Goal: Task Accomplishment & Management: Complete application form

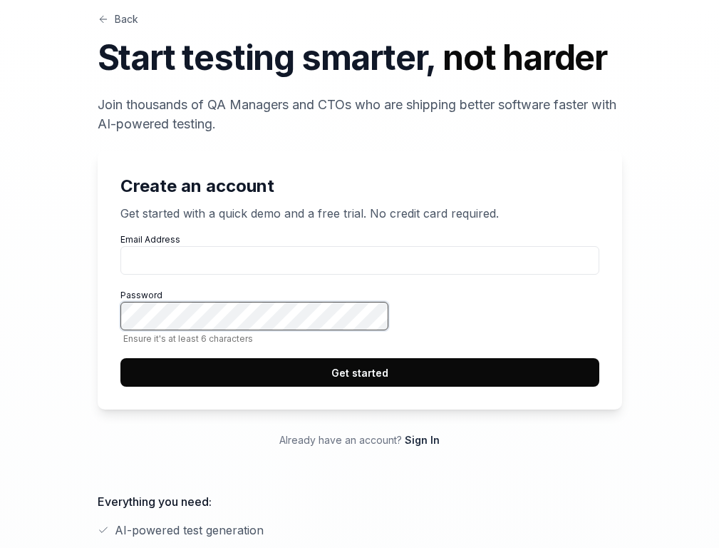
scroll to position [548, 0]
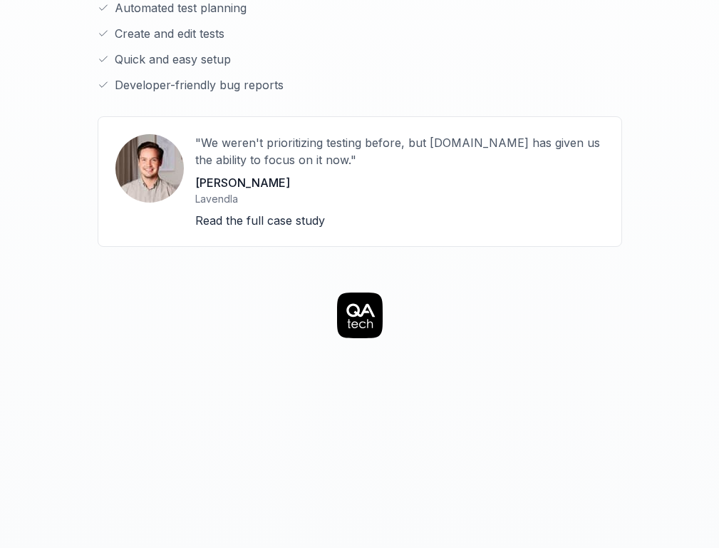
click at [359, 303] on icon at bounding box center [361, 310] width 29 height 14
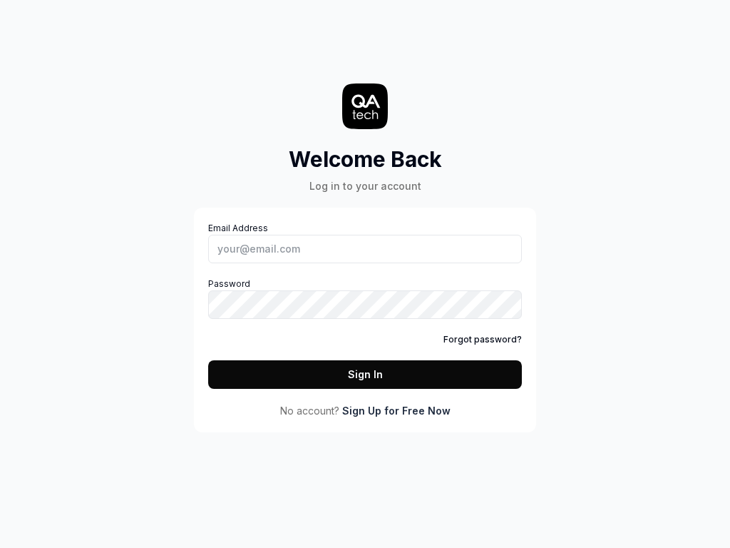
click at [396, 410] on link "Sign Up for Free Now" at bounding box center [396, 410] width 108 height 15
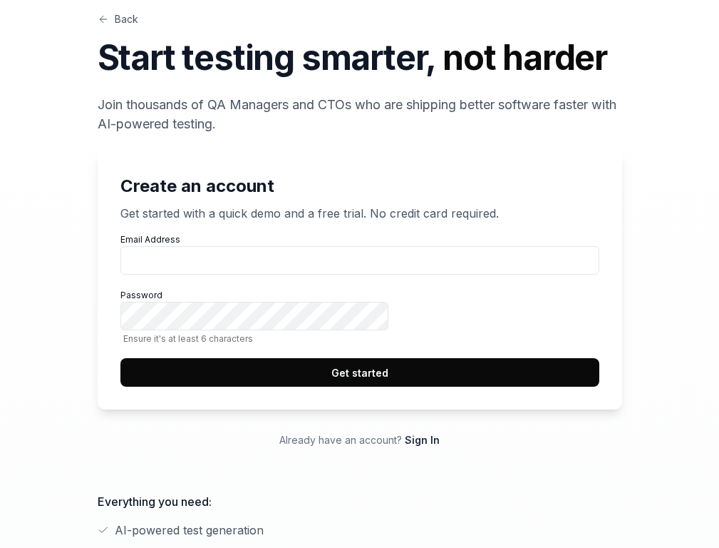
click at [550, 386] on button "Get started" at bounding box center [360, 372] width 479 height 29
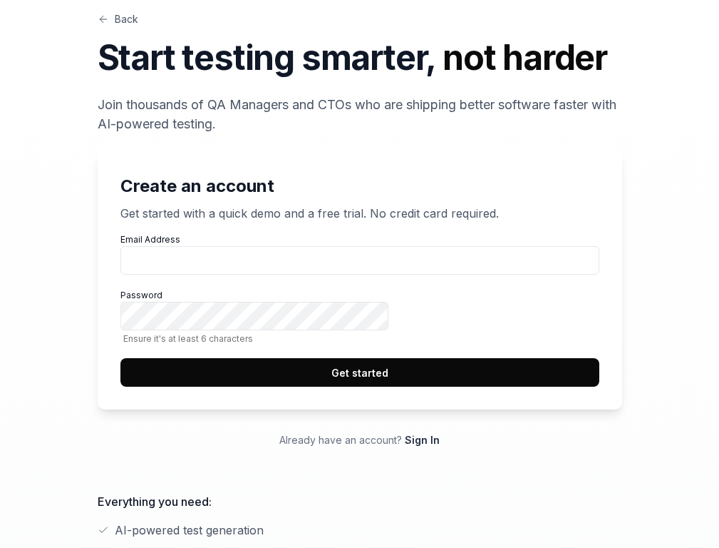
click at [550, 386] on button "Get started" at bounding box center [360, 372] width 479 height 29
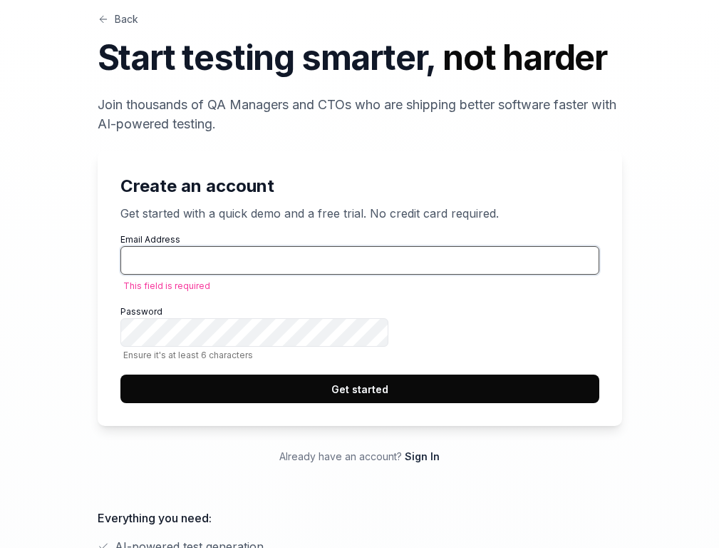
scroll to position [548, 0]
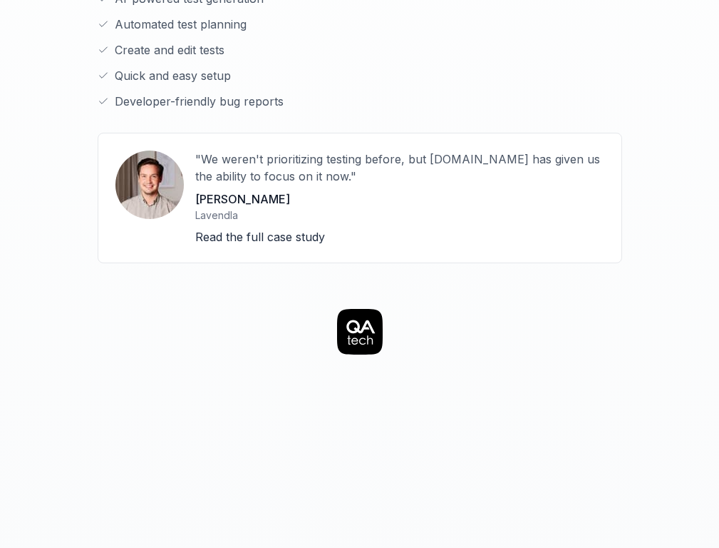
click at [359, 319] on icon at bounding box center [361, 326] width 29 height 14
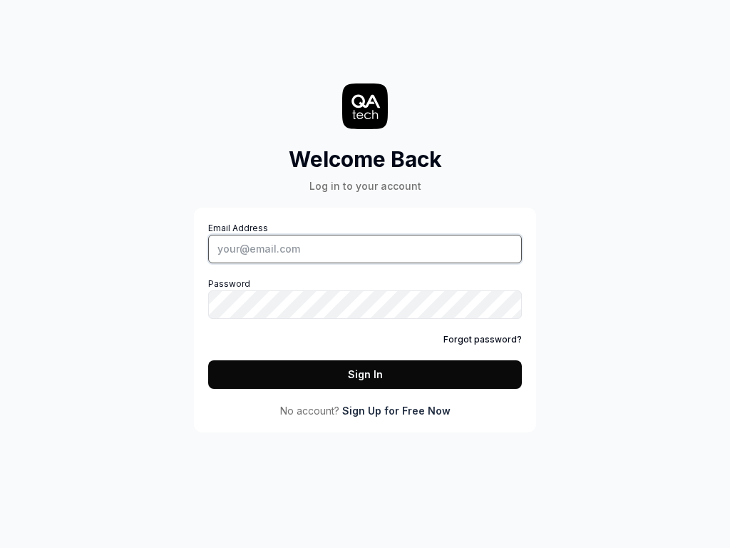
click at [365, 248] on input "Email Address" at bounding box center [365, 249] width 314 height 29
type input "tester@squidler.io"
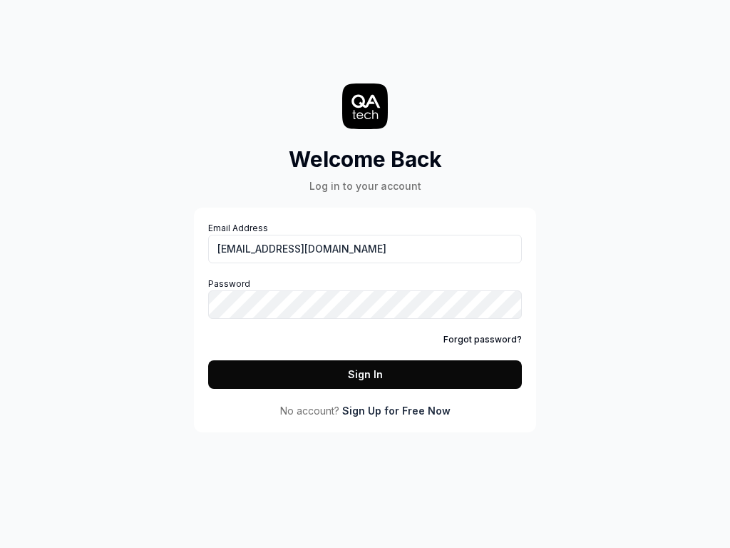
click at [365, 106] on icon at bounding box center [366, 101] width 29 height 14
click at [396, 410] on link "Sign Up for Free Now" at bounding box center [396, 410] width 108 height 15
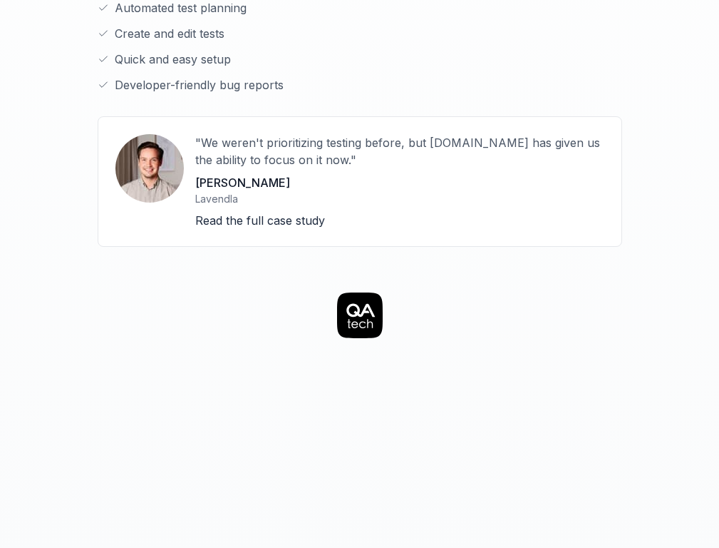
scroll to position [598, 0]
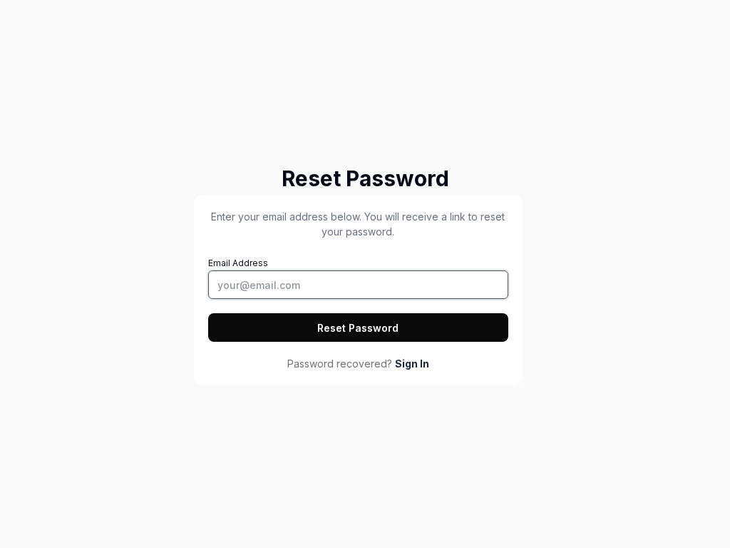
click at [358, 284] on input "Email Address" at bounding box center [358, 284] width 300 height 29
click at [358, 327] on button "Reset Password" at bounding box center [358, 327] width 300 height 29
click at [208, 313] on button "Reset Password" at bounding box center [358, 327] width 300 height 29
click at [358, 327] on button "Reset Password" at bounding box center [358, 327] width 300 height 29
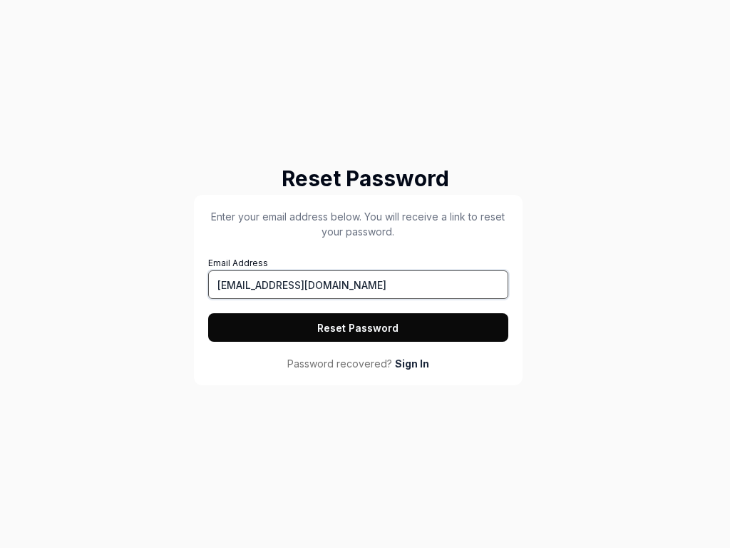
type input "tester@squidler.io"
click at [358, 327] on button "Reset Password" at bounding box center [358, 327] width 300 height 29
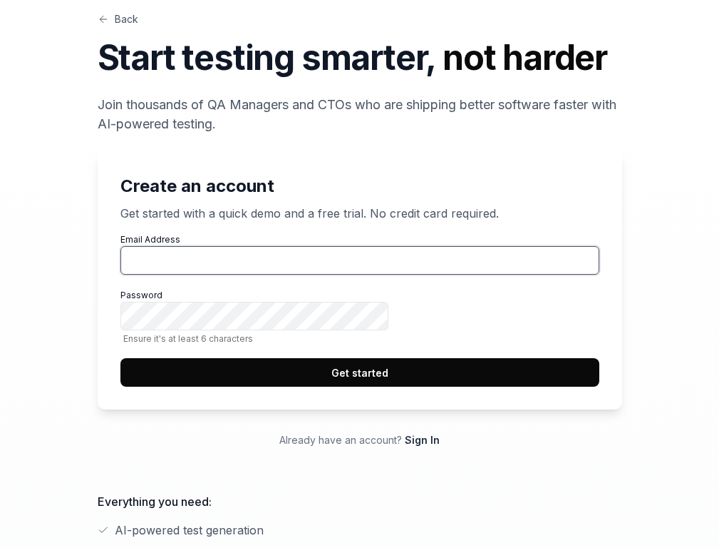
click at [550, 275] on input "Email Address" at bounding box center [360, 260] width 479 height 29
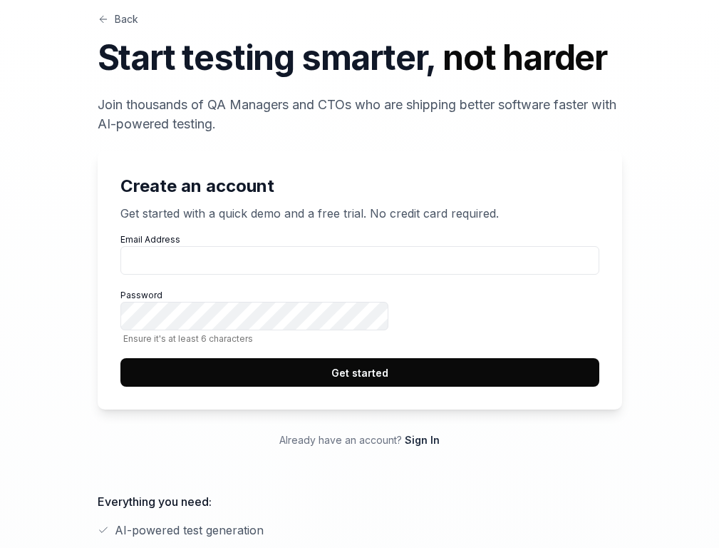
click at [550, 386] on button "Get started" at bounding box center [360, 372] width 479 height 29
click at [98, 26] on link "Back" at bounding box center [118, 18] width 41 height 15
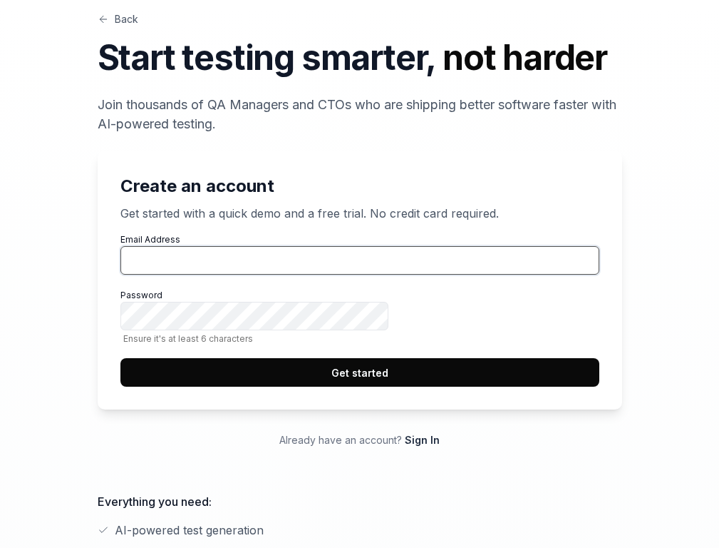
click at [550, 275] on input "Email Address" at bounding box center [360, 260] width 479 height 29
click at [121, 358] on button "Get started" at bounding box center [360, 372] width 479 height 29
type input "tester@squidler.io"
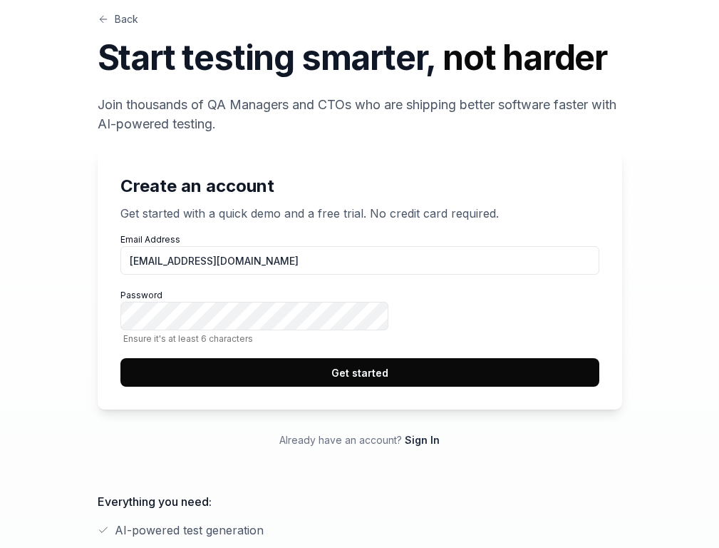
click at [98, 26] on link "Back" at bounding box center [118, 18] width 41 height 15
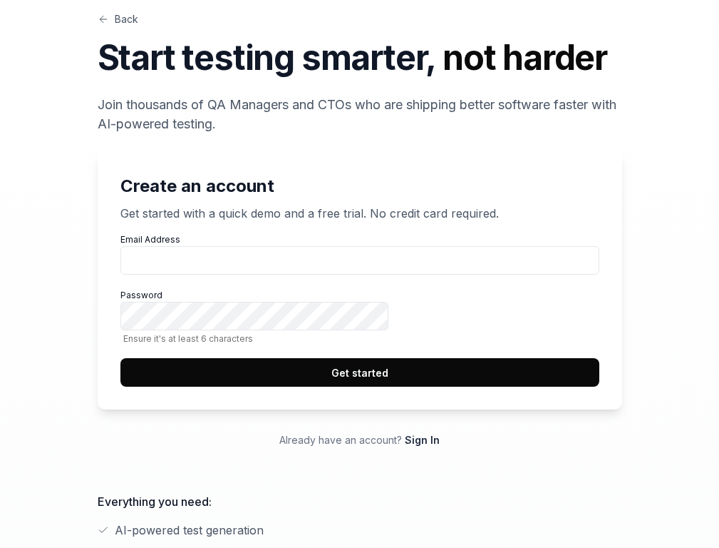
click at [550, 386] on button "Get started" at bounding box center [360, 372] width 479 height 29
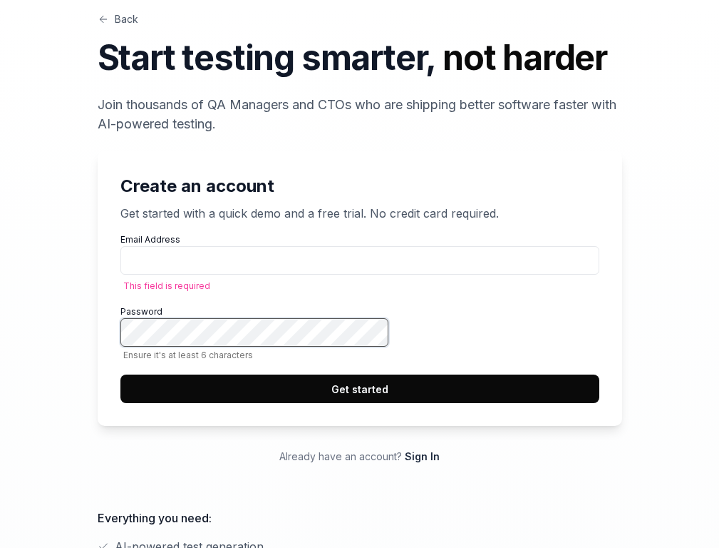
click at [121, 374] on button "Get started" at bounding box center [360, 388] width 479 height 29
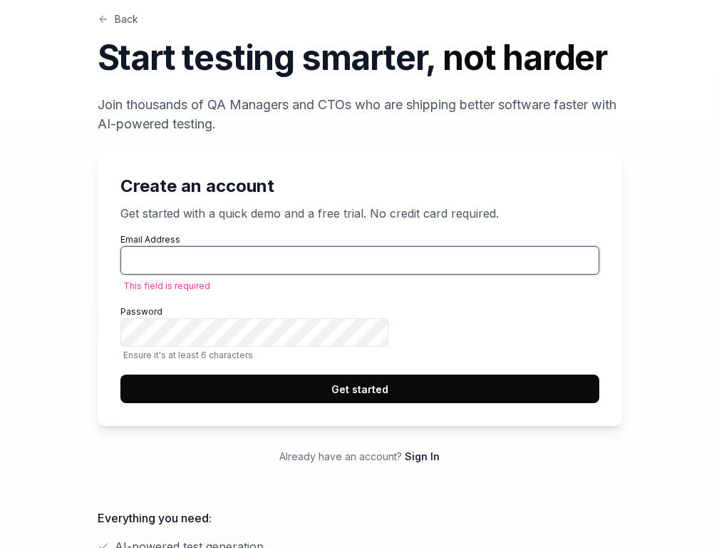
scroll to position [548, 0]
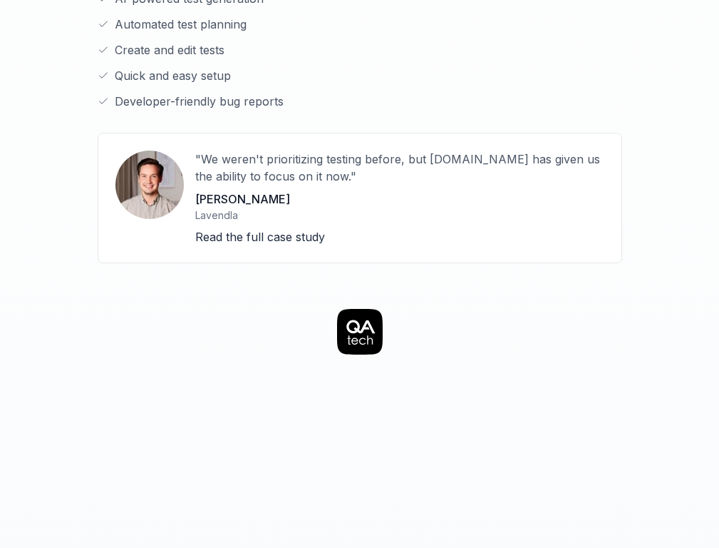
click at [359, 319] on icon at bounding box center [361, 326] width 29 height 14
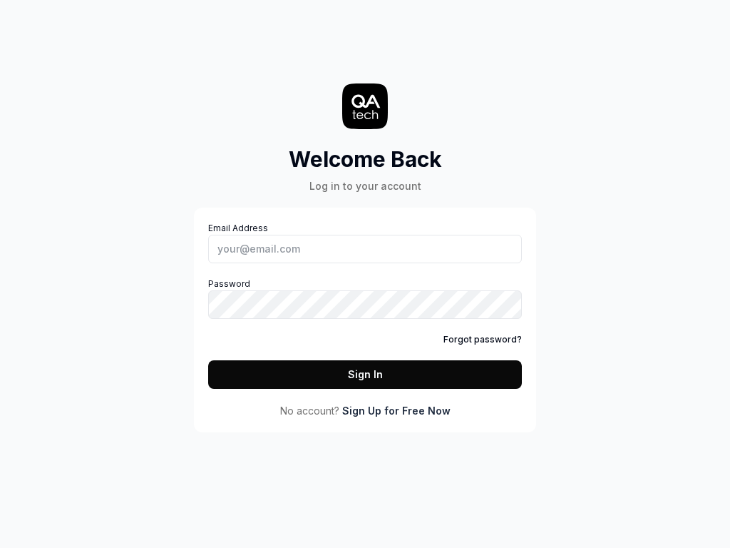
click at [365, 248] on input "Email Address" at bounding box center [365, 249] width 314 height 29
type input "tester@squidler.io"
click at [365, 106] on icon at bounding box center [366, 101] width 29 height 14
click at [485, 339] on link "Forgot password?" at bounding box center [483, 339] width 78 height 13
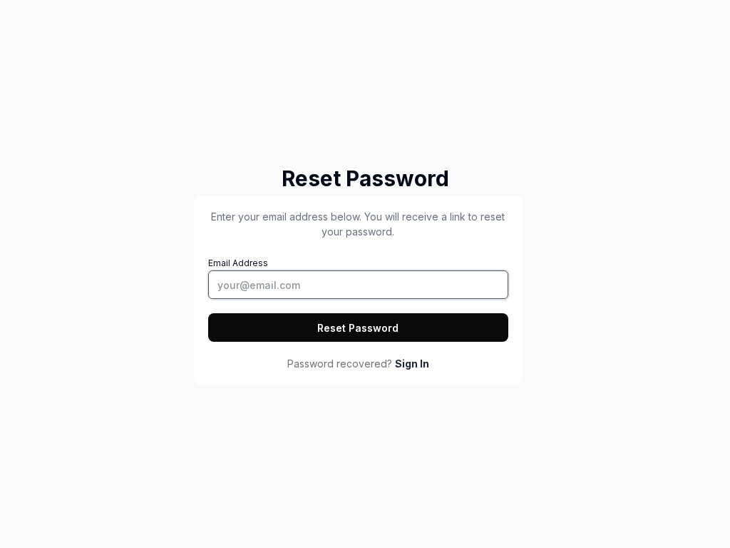
click at [358, 284] on input "Email Address" at bounding box center [358, 284] width 300 height 29
type input "[EMAIL_ADDRESS][DOMAIN_NAME]"
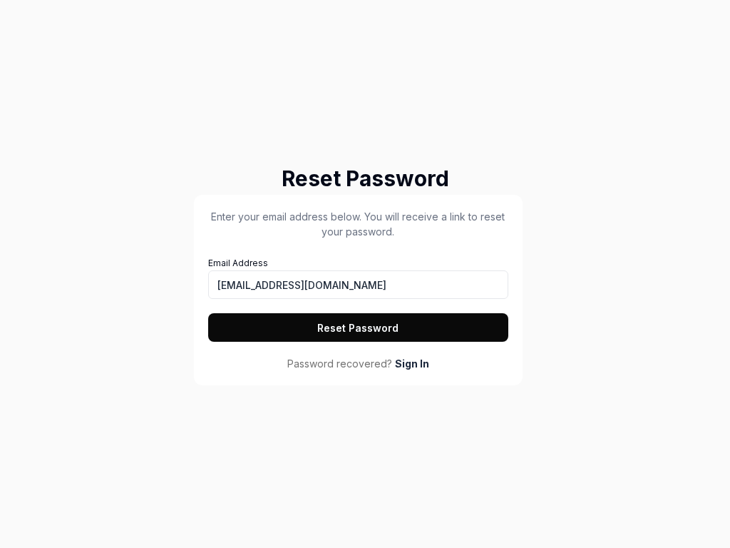
click at [358, 327] on button "Reset Password" at bounding box center [358, 327] width 300 height 29
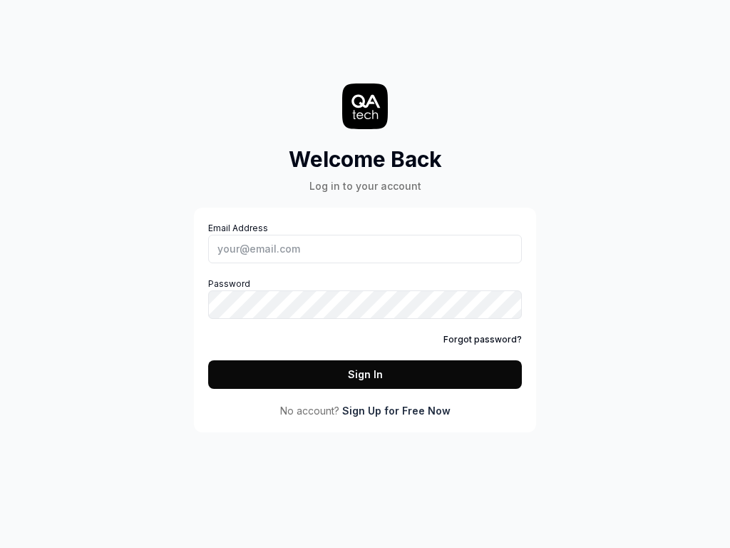
click at [396, 410] on link "Sign Up for Free Now" at bounding box center [396, 410] width 108 height 15
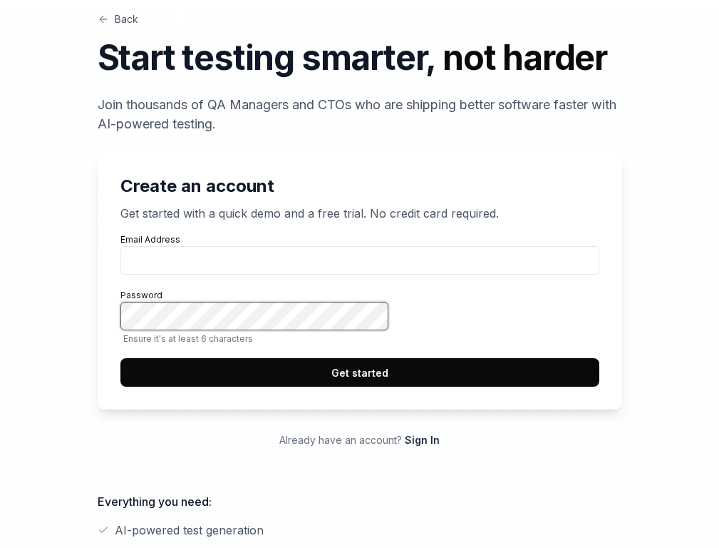
click at [121, 358] on button "Get started" at bounding box center [360, 372] width 479 height 29
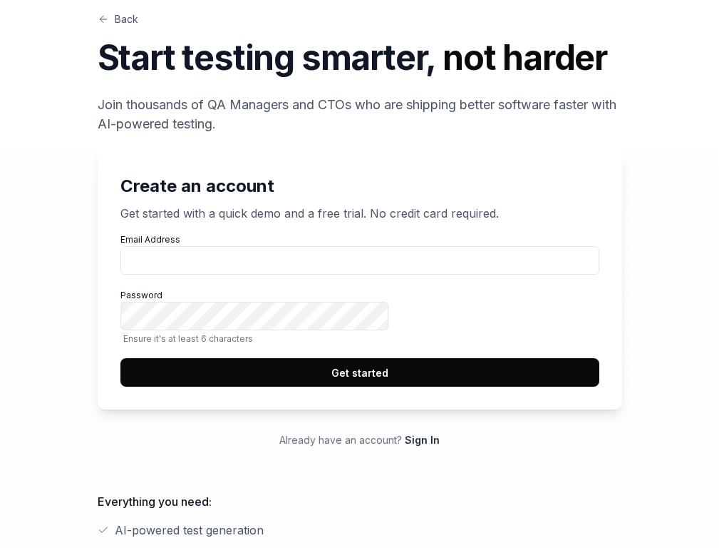
click at [98, 26] on link "Back" at bounding box center [118, 18] width 41 height 15
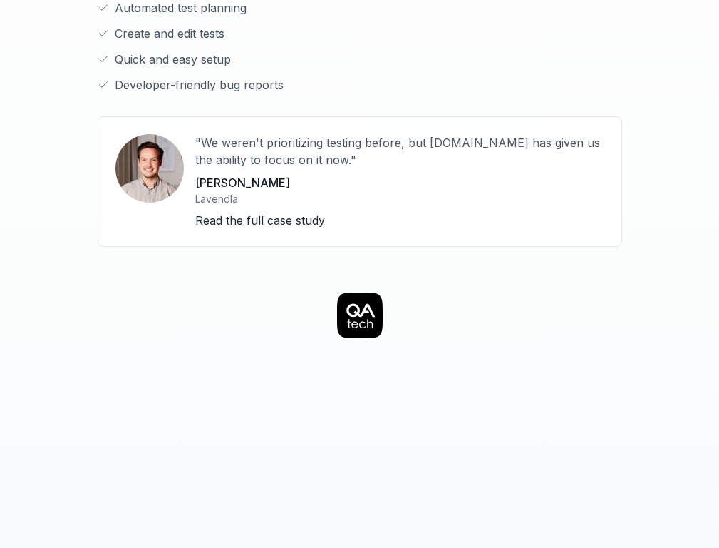
click at [359, 303] on icon at bounding box center [361, 310] width 29 height 14
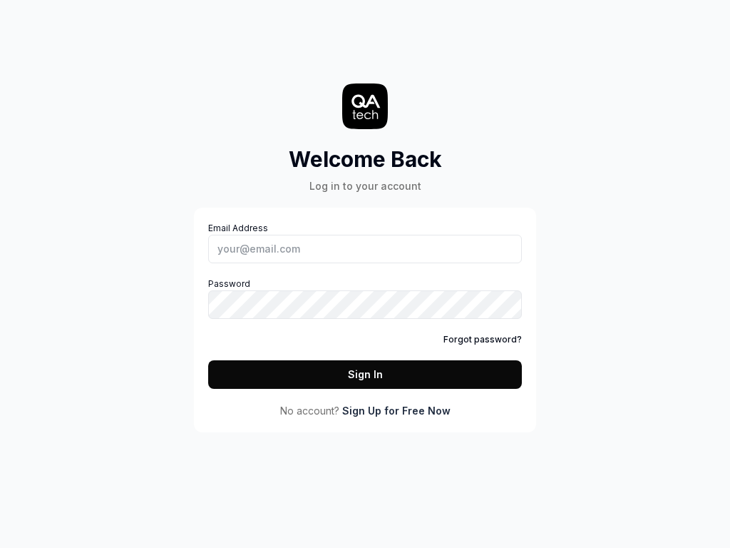
click at [208, 360] on button "Sign In" at bounding box center [365, 374] width 314 height 29
click at [396, 410] on link "Sign Up for Free Now" at bounding box center [396, 410] width 108 height 15
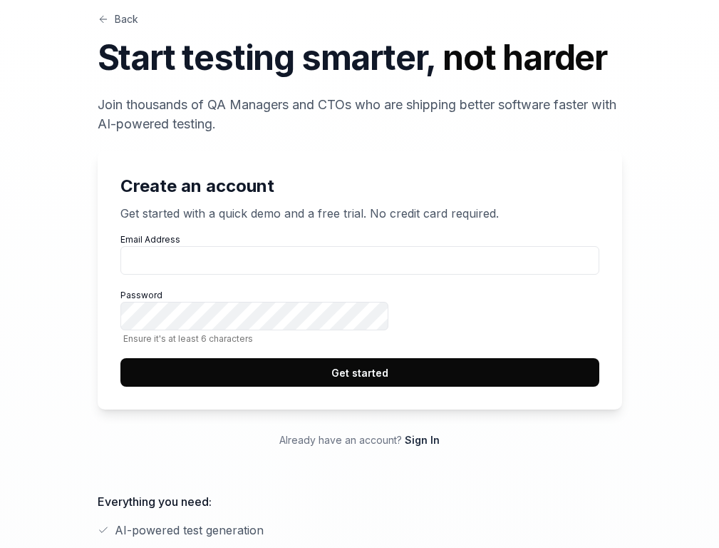
click at [550, 386] on button "Get started" at bounding box center [360, 372] width 479 height 29
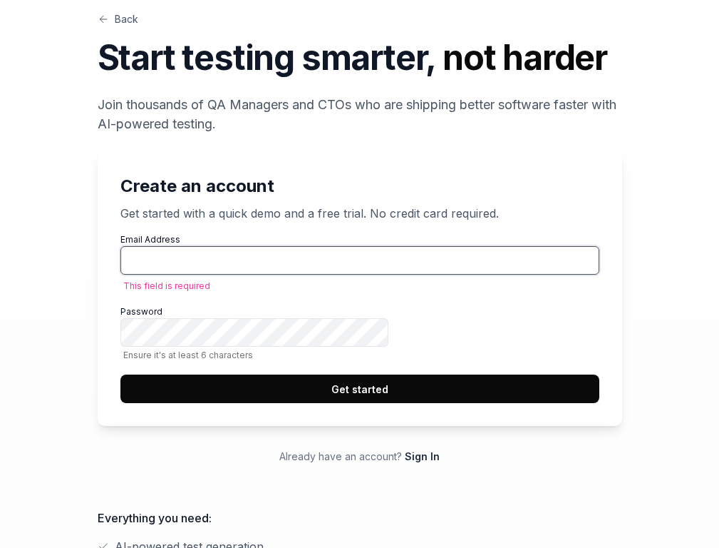
click at [121, 374] on button "Get started" at bounding box center [360, 388] width 479 height 29
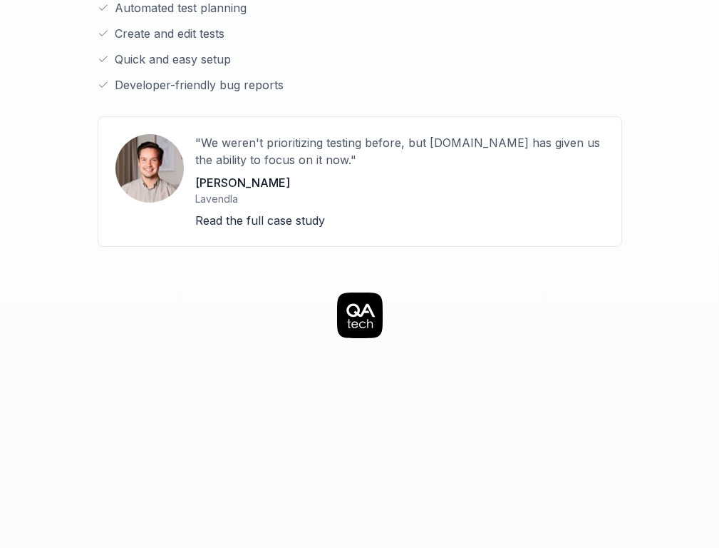
click at [359, 303] on icon at bounding box center [361, 310] width 29 height 14
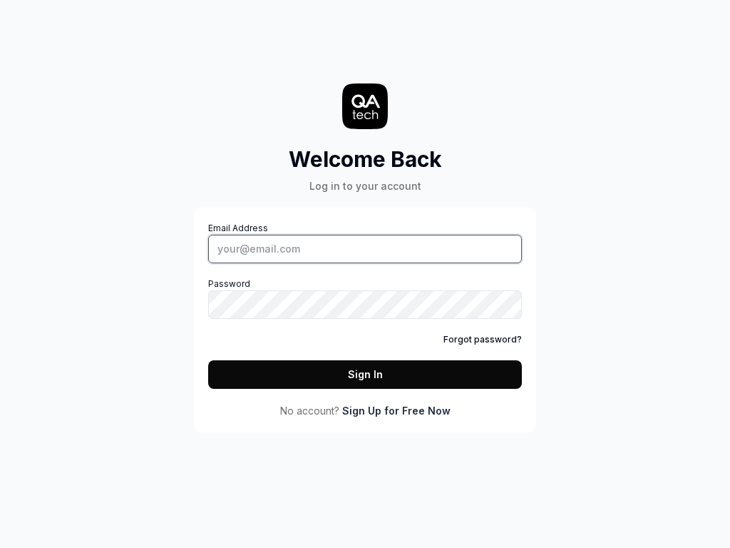
click at [365, 248] on input "Email Address" at bounding box center [365, 249] width 314 height 29
type input "[EMAIL_ADDRESS][DOMAIN_NAME]"
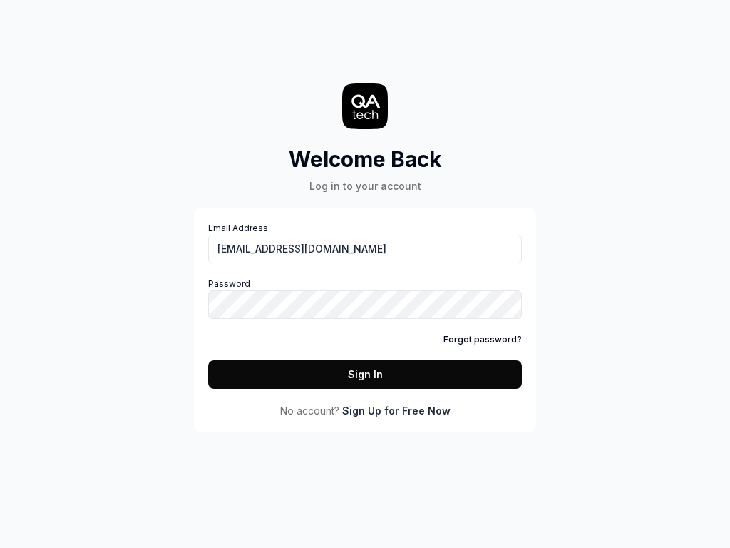
click at [396, 410] on link "Sign Up for Free Now" at bounding box center [396, 410] width 108 height 15
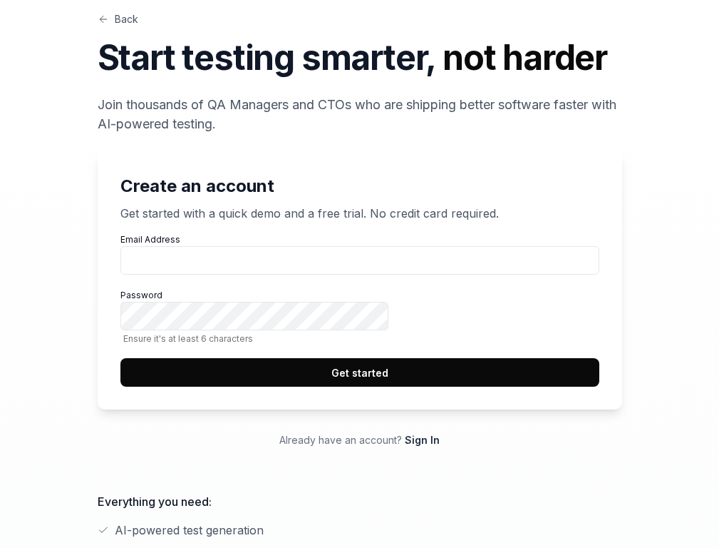
click at [98, 26] on link "Back" at bounding box center [118, 18] width 41 height 15
click at [550, 386] on button "Get started" at bounding box center [360, 372] width 479 height 29
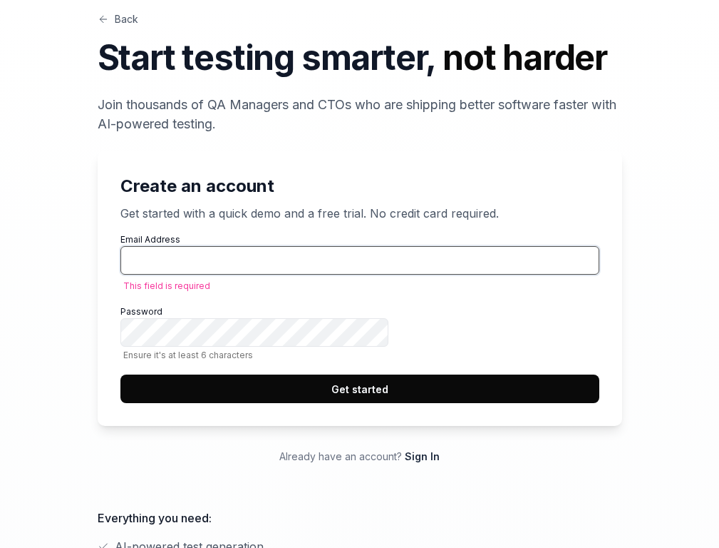
click at [121, 374] on button "Get started" at bounding box center [360, 388] width 479 height 29
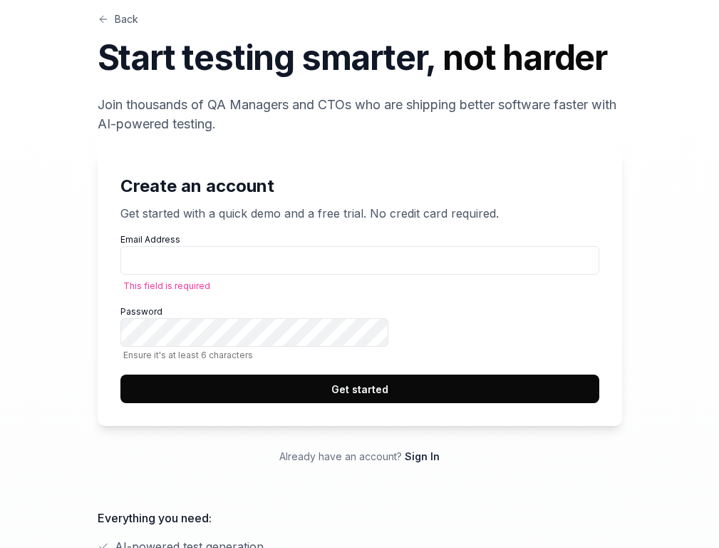
click at [98, 26] on link "Back" at bounding box center [118, 18] width 41 height 15
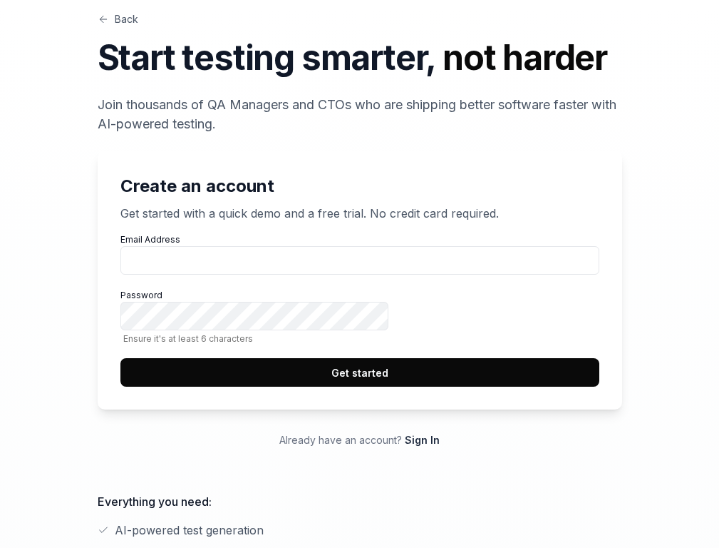
scroll to position [548, 0]
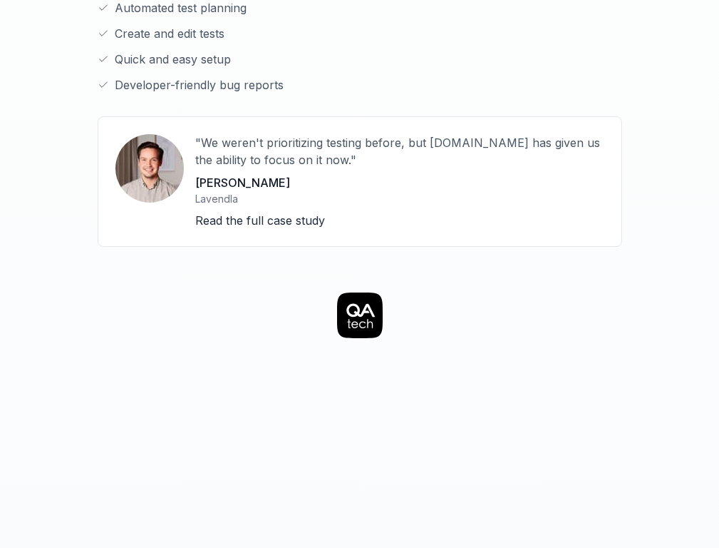
click at [359, 303] on icon at bounding box center [361, 310] width 29 height 14
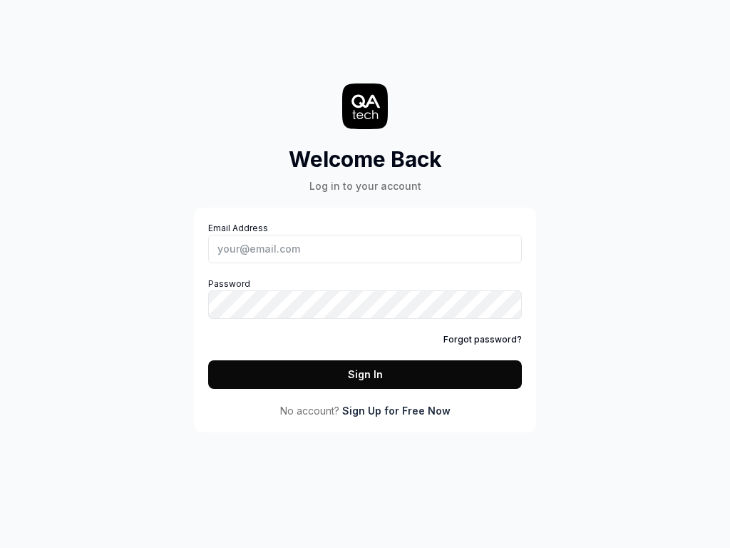
click at [365, 106] on icon at bounding box center [366, 101] width 29 height 14
click at [485, 339] on link "Forgot password?" at bounding box center [483, 339] width 78 height 13
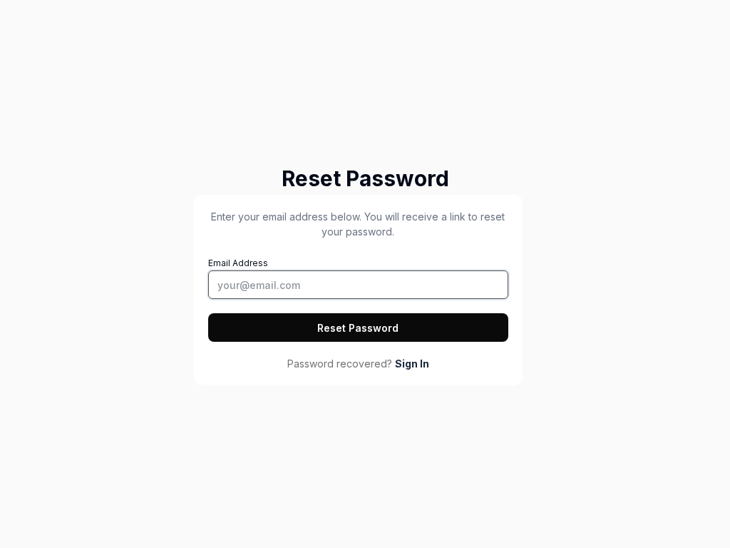
click at [358, 284] on input "Email Address" at bounding box center [358, 284] width 300 height 29
click at [358, 327] on button "Reset Password" at bounding box center [358, 327] width 300 height 29
type input "tester@squidler.io"
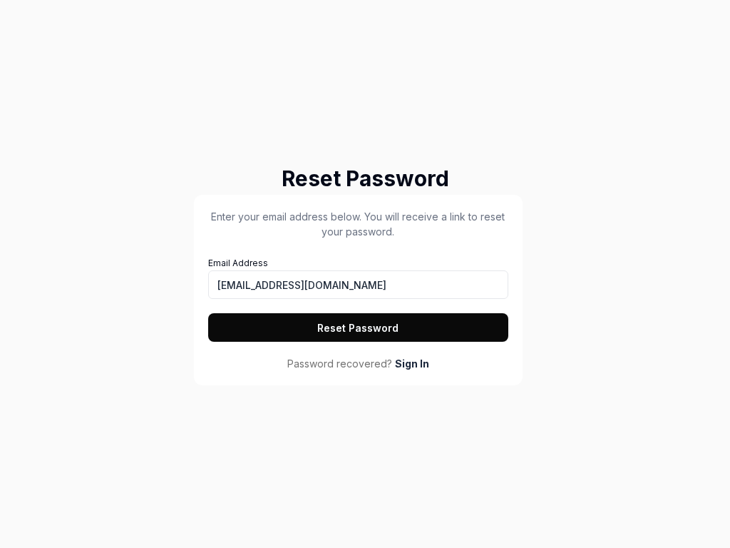
click at [358, 327] on button "Reset Password" at bounding box center [358, 327] width 300 height 29
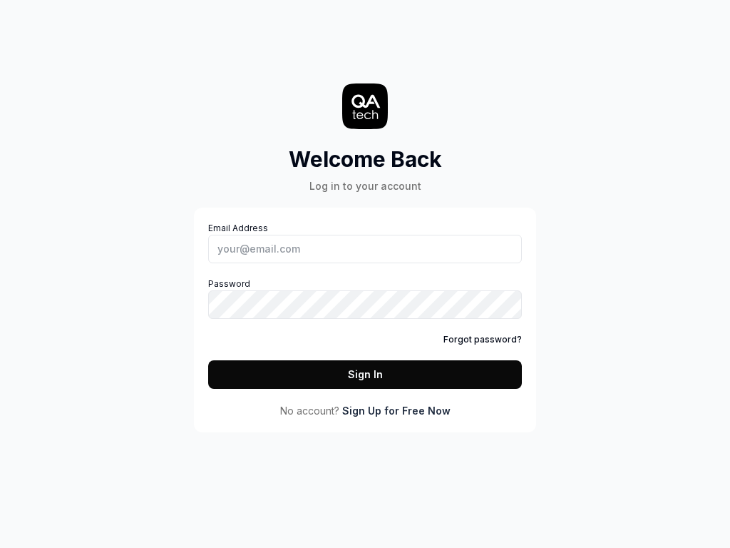
click at [396, 410] on link "Sign Up for Free Now" at bounding box center [396, 410] width 108 height 15
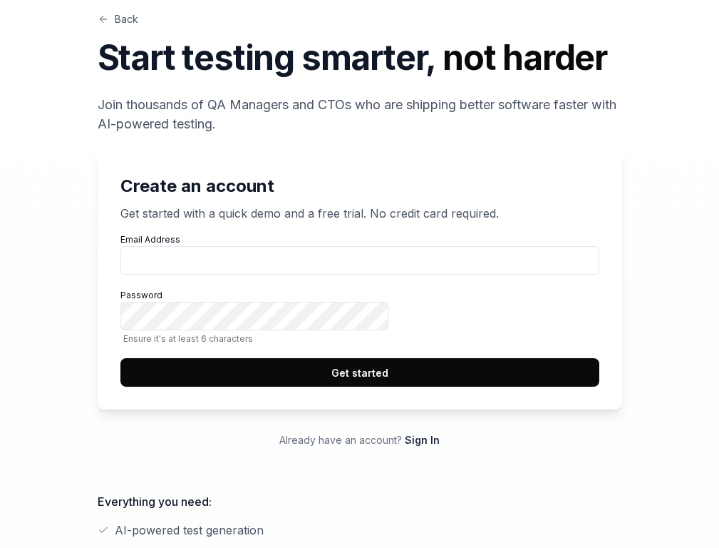
click at [98, 26] on link "Back" at bounding box center [118, 18] width 41 height 15
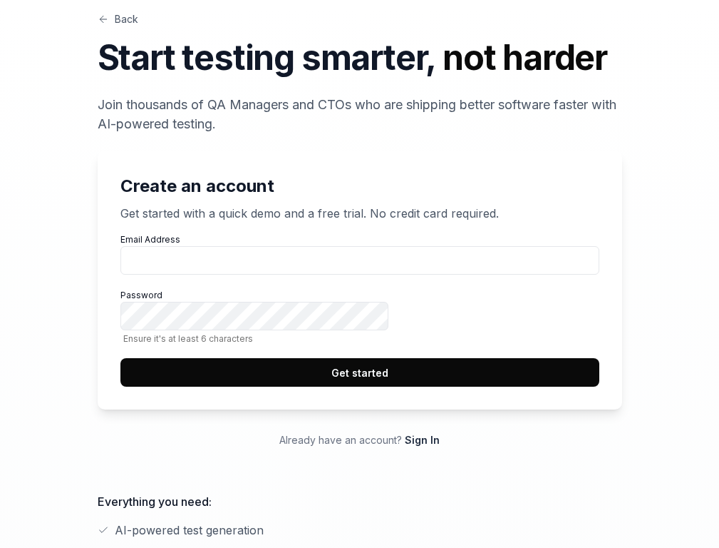
scroll to position [548, 0]
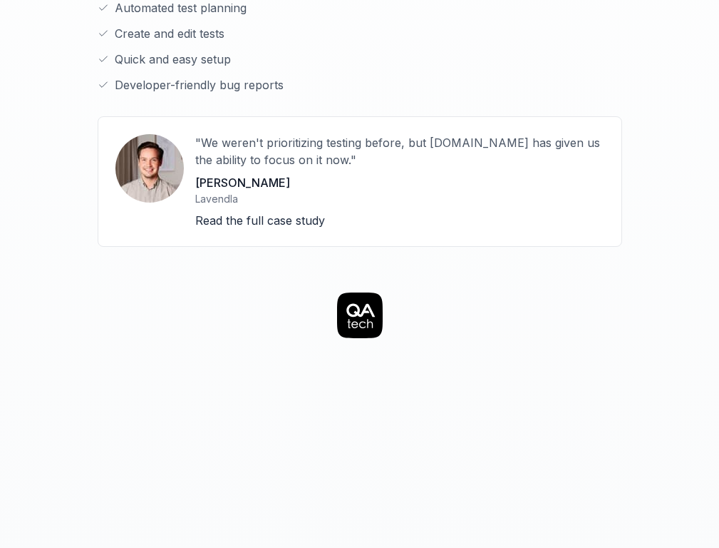
click at [359, 303] on icon at bounding box center [361, 310] width 29 height 14
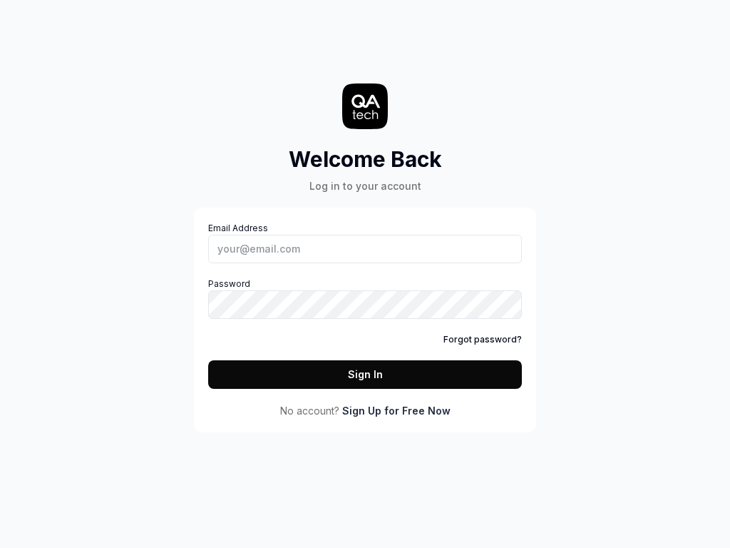
click at [485, 339] on link "Forgot password?" at bounding box center [483, 339] width 78 height 13
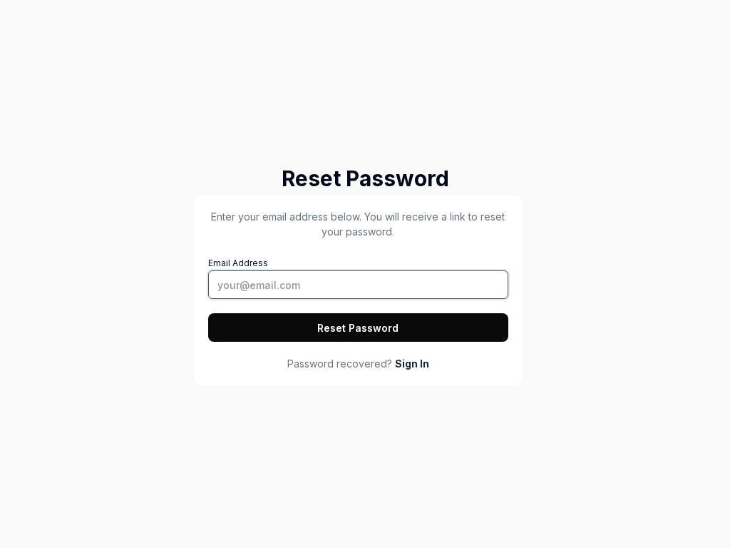
click at [358, 284] on input "Email Address" at bounding box center [358, 284] width 300 height 29
click at [358, 327] on button "Reset Password" at bounding box center [358, 327] width 300 height 29
type input "[EMAIL_ADDRESS][DOMAIN_NAME]"
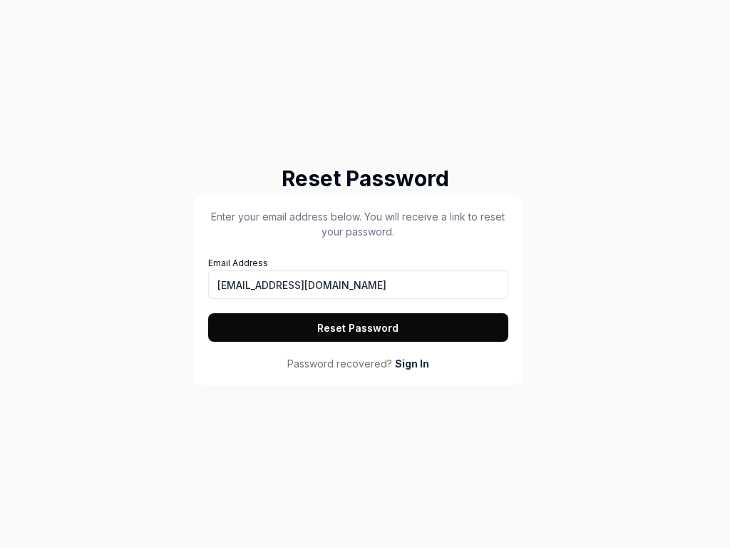
click at [358, 327] on button "Reset Password" at bounding box center [358, 327] width 300 height 29
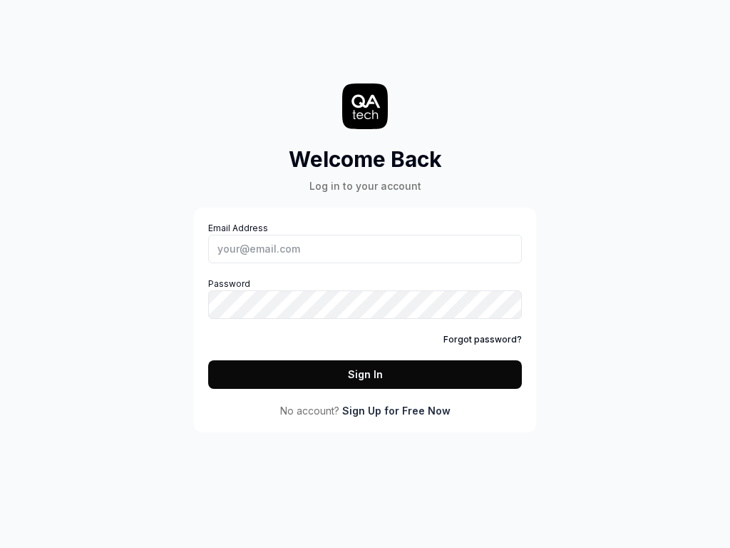
click at [365, 106] on icon at bounding box center [366, 101] width 29 height 14
click at [396, 410] on link "Sign Up for Free Now" at bounding box center [396, 410] width 108 height 15
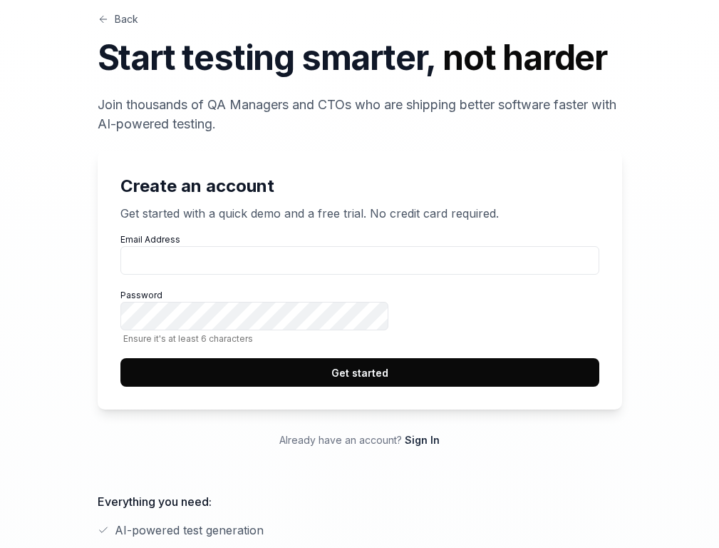
click at [550, 386] on button "Get started" at bounding box center [360, 372] width 479 height 29
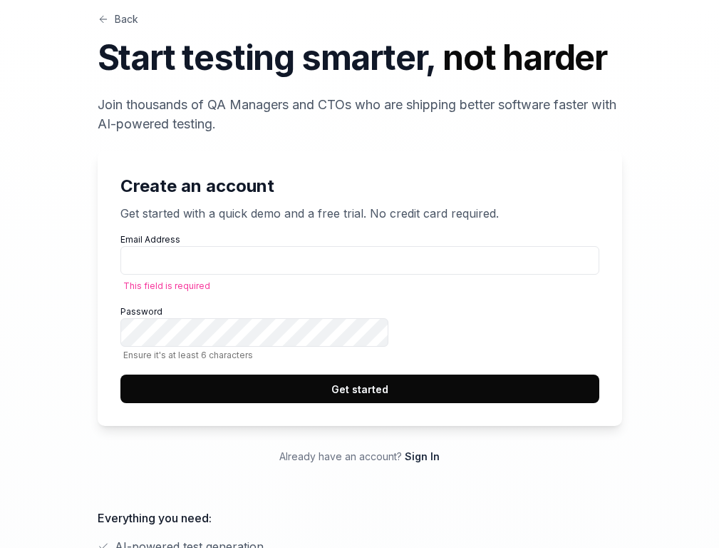
click at [550, 403] on button "Get started" at bounding box center [360, 388] width 479 height 29
